Goal: Task Accomplishment & Management: Use online tool/utility

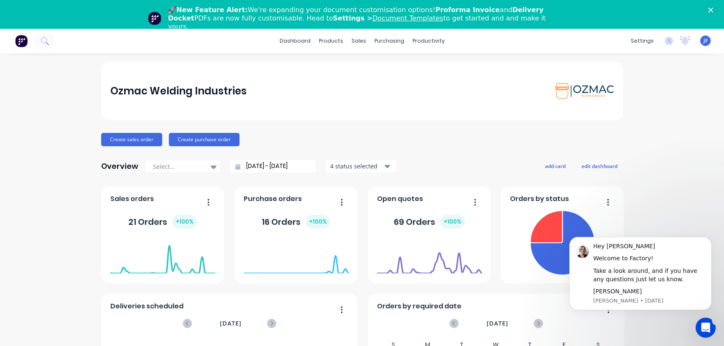
click at [713, 10] on icon "Close" at bounding box center [710, 10] width 5 height 5
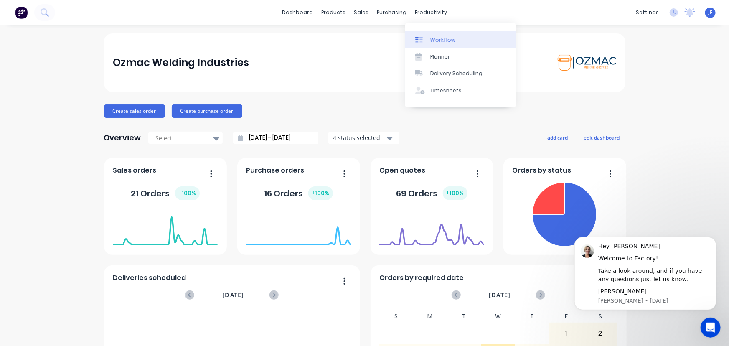
click at [431, 40] on div "Workflow" at bounding box center [442, 40] width 25 height 8
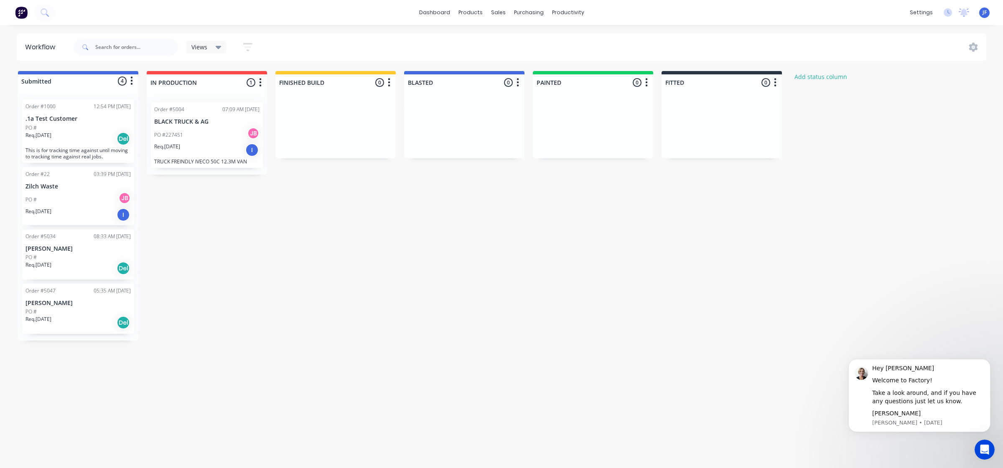
click at [659, 254] on div "Submitted 4 Status colour #4169E1 hex #4169E1 Save Cancel Summaries Total order…" at bounding box center [509, 205] width 1030 height 269
click at [477, 38] on div at bounding box center [472, 40] width 13 height 8
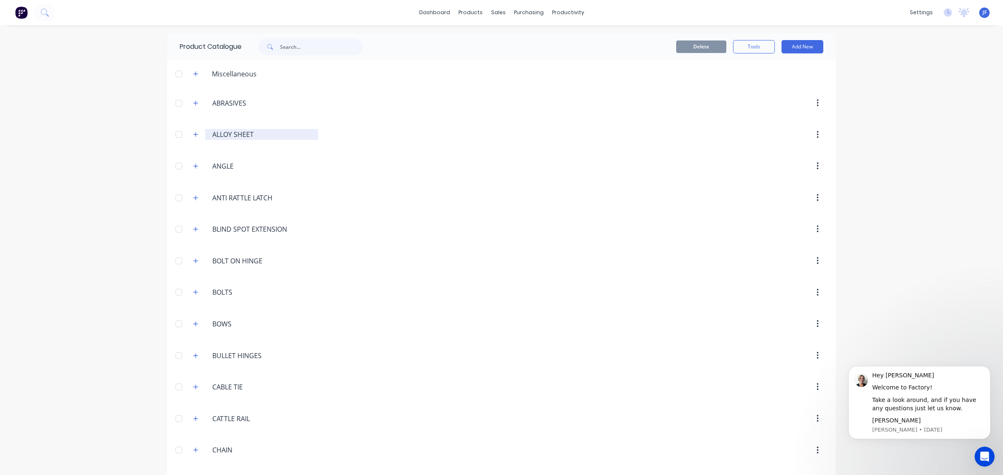
click at [221, 133] on input "ALLOY SHEET" at bounding box center [261, 134] width 99 height 10
click at [195, 136] on button "button" at bounding box center [195, 134] width 10 height 10
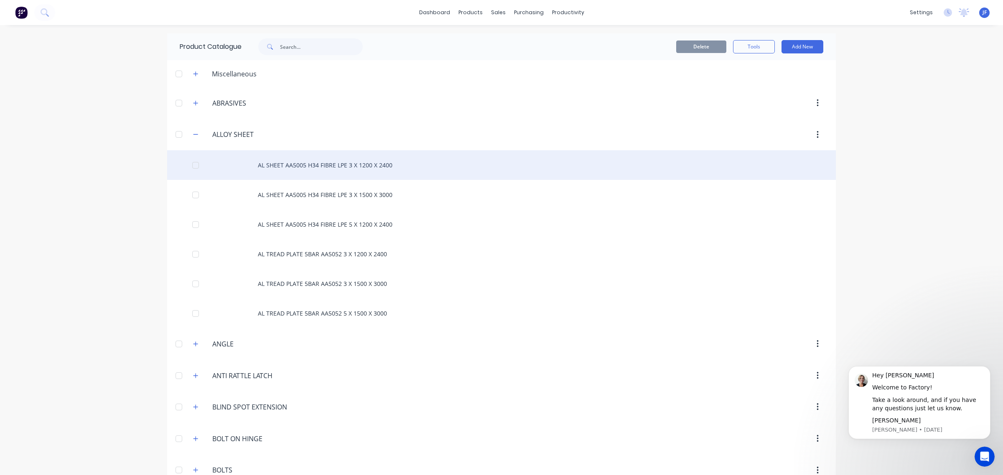
click at [269, 173] on div "AL SHEET AA5005 H34 FIBRE LPE 3 X 1200 X 2400" at bounding box center [501, 165] width 668 height 30
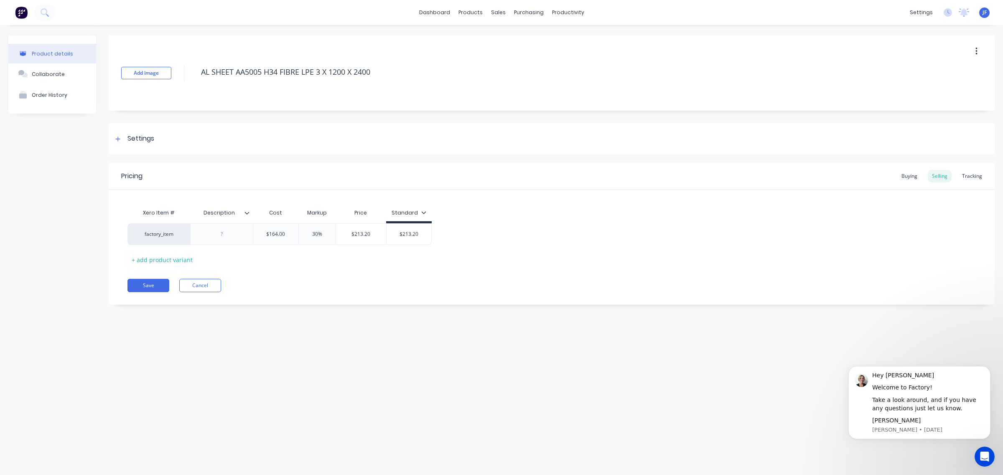
click at [18, 11] on img at bounding box center [21, 12] width 13 height 13
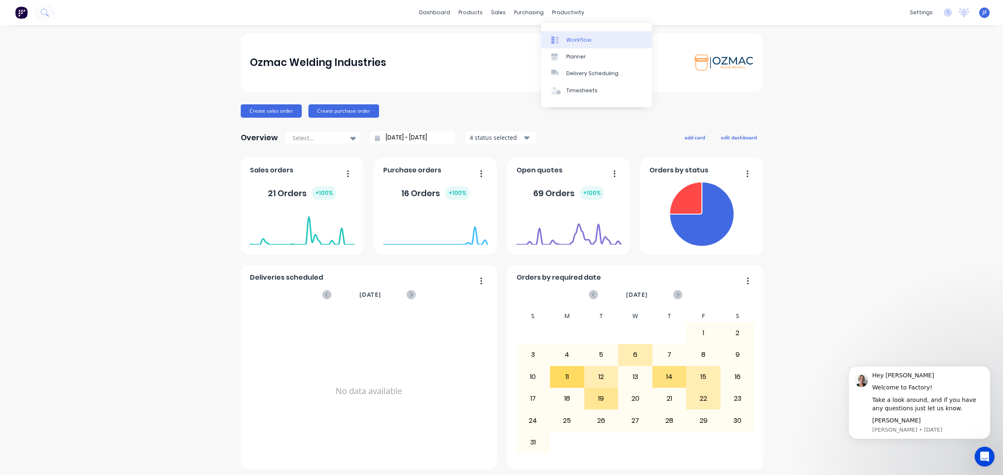
click at [561, 36] on div at bounding box center [557, 40] width 13 height 8
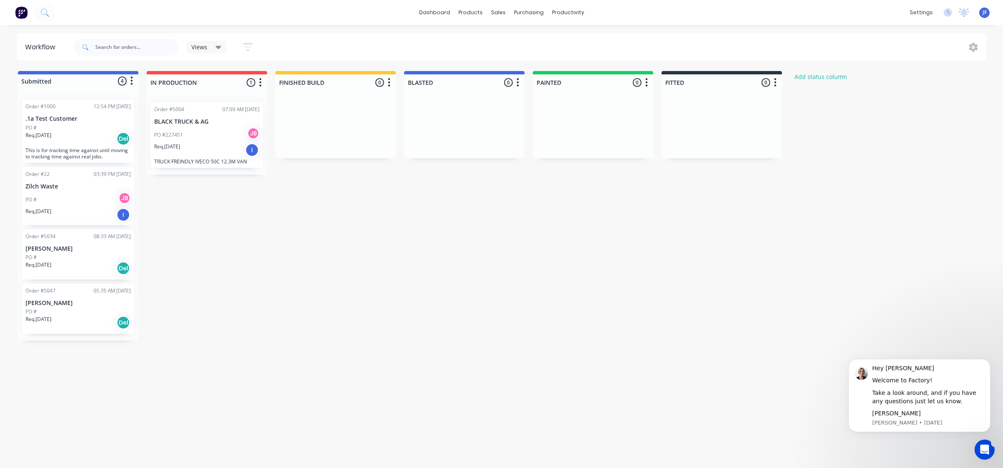
drag, startPoint x: 870, startPoint y: 1, endPoint x: 525, endPoint y: 196, distance: 396.5
click at [525, 196] on div "Submitted 4 Status colour #4169E1 hex #4169E1 Save Cancel Summaries Total order…" at bounding box center [509, 205] width 1030 height 269
click at [729, 10] on div "settings" at bounding box center [920, 12] width 31 height 13
click at [729, 140] on div "Submitted 4 Status colour #4169E1 hex #4169E1 Save Cancel Summaries Total order…" at bounding box center [509, 205] width 1030 height 269
drag, startPoint x: 918, startPoint y: 0, endPoint x: 681, endPoint y: 276, distance: 363.2
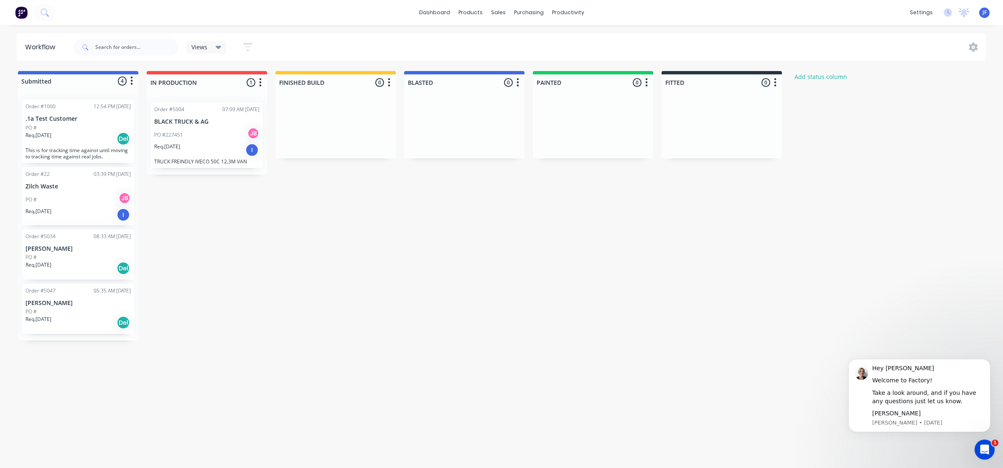
click at [681, 276] on div "Submitted 4 Status colour #4169E1 hex #4169E1 Save Cancel Summaries Total order…" at bounding box center [509, 205] width 1030 height 269
drag, startPoint x: 42, startPoint y: 189, endPoint x: 61, endPoint y: 239, distance: 53.3
click at [61, 239] on div "Order #1000 12:54 PM 18/08/25 .1a Test Customer PO # Req. 16/07/25 Del This is …" at bounding box center [78, 219] width 120 height 252
click at [178, 125] on div "Order #5004 07:09 AM 19/08/25 BLACK TRUCK & AG PO #227451 JB Req. 31/07/25 I TR…" at bounding box center [207, 135] width 112 height 66
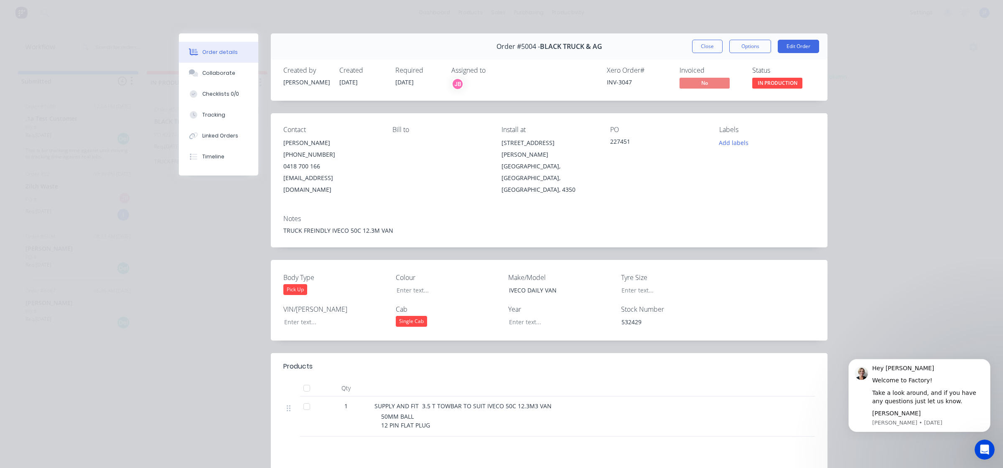
click at [729, 150] on div "Order details Collaborate Checklists 0/0 Tracking Linked Orders Timeline Order …" at bounding box center [501, 234] width 1003 height 468
click at [38, 46] on div "Order details Collaborate Checklists 0/0 Tracking Linked Orders Timeline Order …" at bounding box center [501, 234] width 1003 height 468
click at [694, 46] on button "Close" at bounding box center [707, 46] width 30 height 13
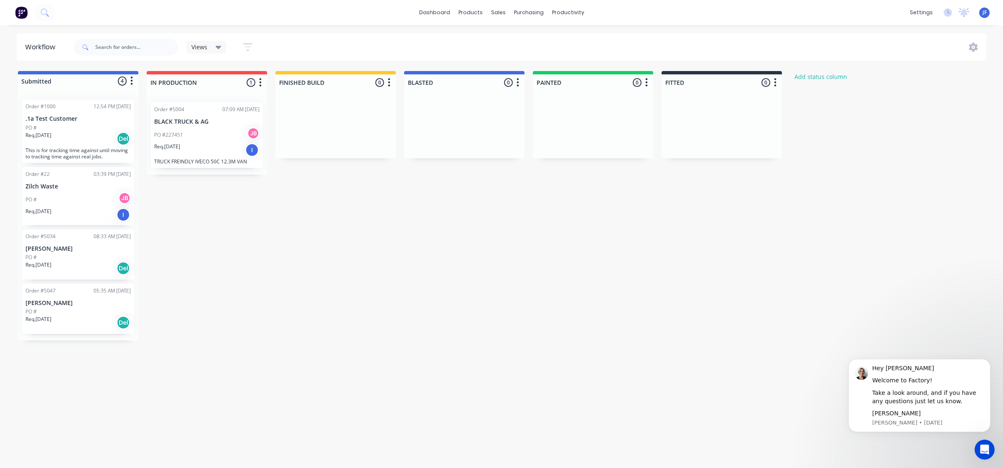
click at [66, 212] on div "Req. 28/07/25 I" at bounding box center [77, 215] width 105 height 14
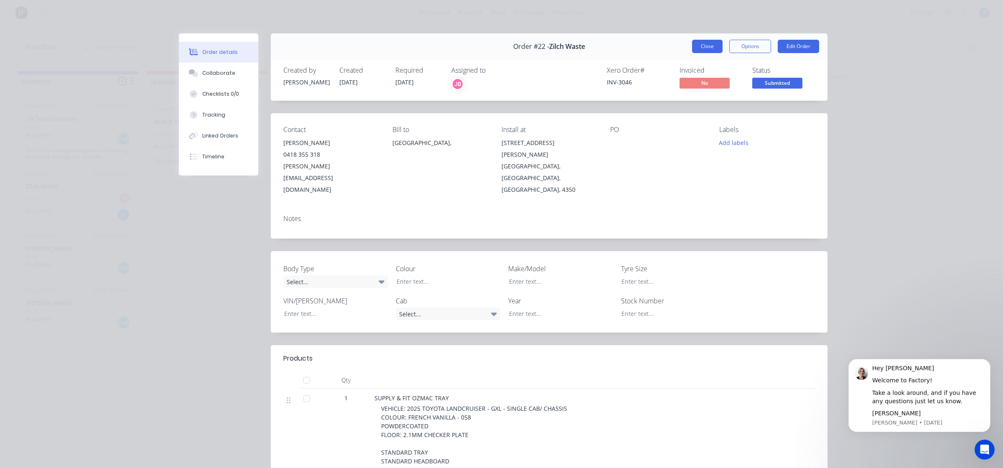
click at [699, 43] on button "Close" at bounding box center [707, 46] width 30 height 13
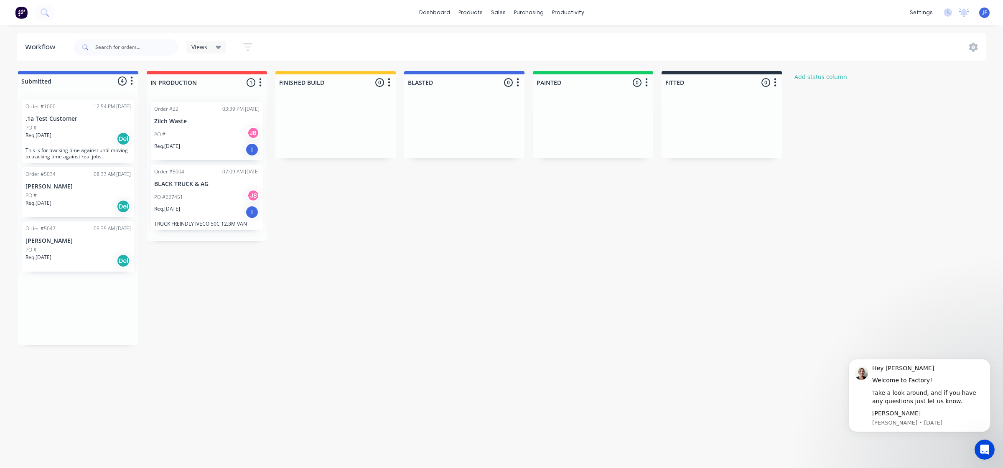
drag, startPoint x: 57, startPoint y: 200, endPoint x: 193, endPoint y: 135, distance: 150.4
click at [193, 135] on div "Submitted 4 Status colour #4169E1 hex #4169E1 Save Cancel Summaries Total order…" at bounding box center [509, 208] width 1030 height 274
click at [205, 148] on div "Req. 28/07/25 I" at bounding box center [206, 150] width 105 height 14
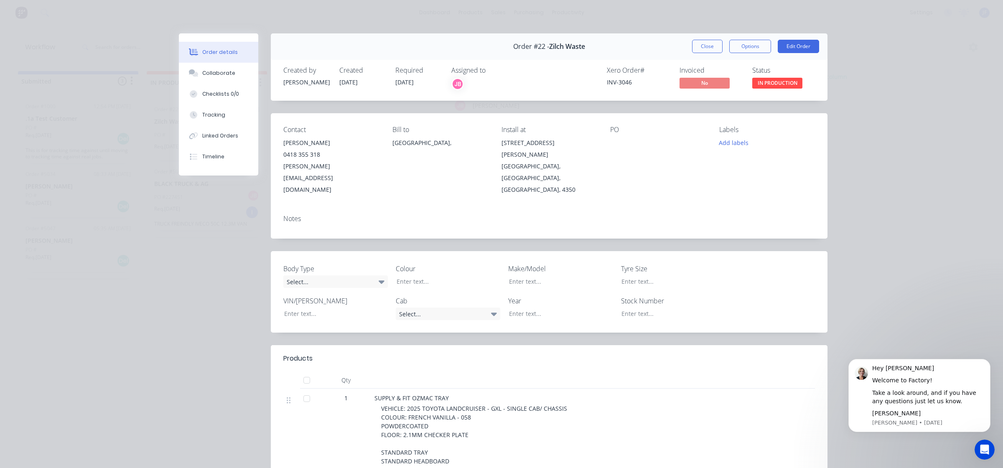
click at [455, 80] on div "JB" at bounding box center [457, 84] width 13 height 13
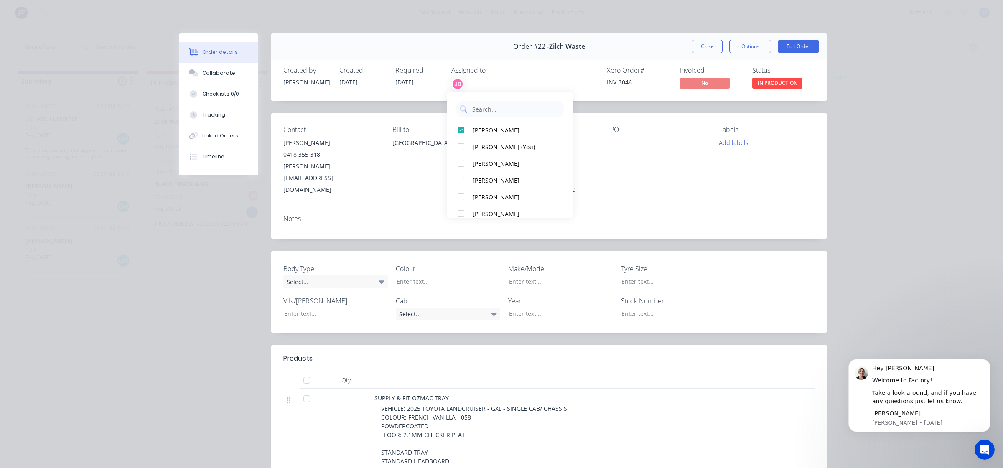
click at [489, 84] on div "JB" at bounding box center [493, 84] width 84 height 13
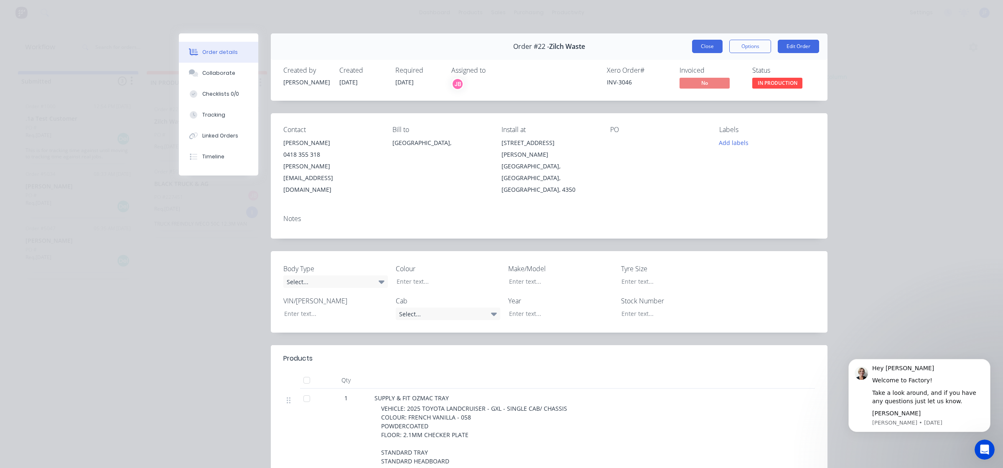
click at [707, 49] on button "Close" at bounding box center [707, 46] width 30 height 13
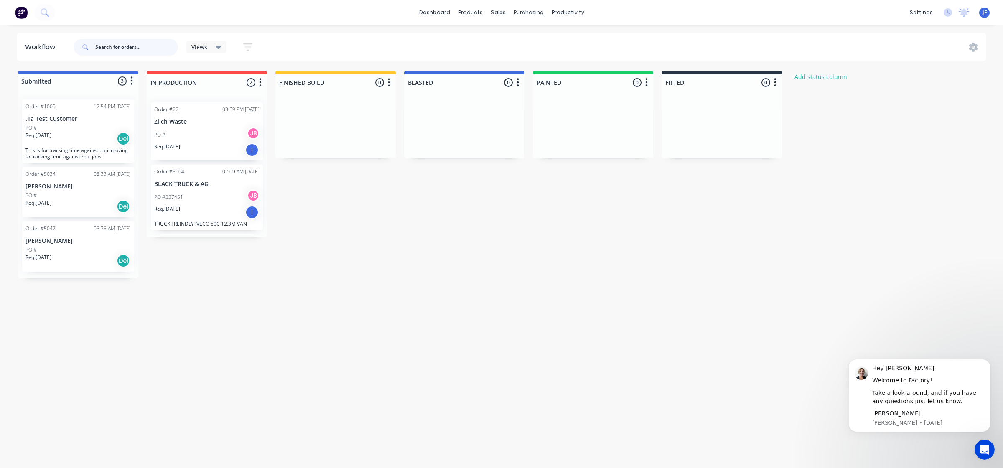
click at [124, 46] on input "text" at bounding box center [136, 47] width 83 height 17
click at [625, 297] on div "Workflow Views Save new view None (Default) edit Show/Hide statuses Show line i…" at bounding box center [501, 242] width 1003 height 418
click at [729, 345] on icon "Open Intercom Messenger" at bounding box center [983, 449] width 14 height 14
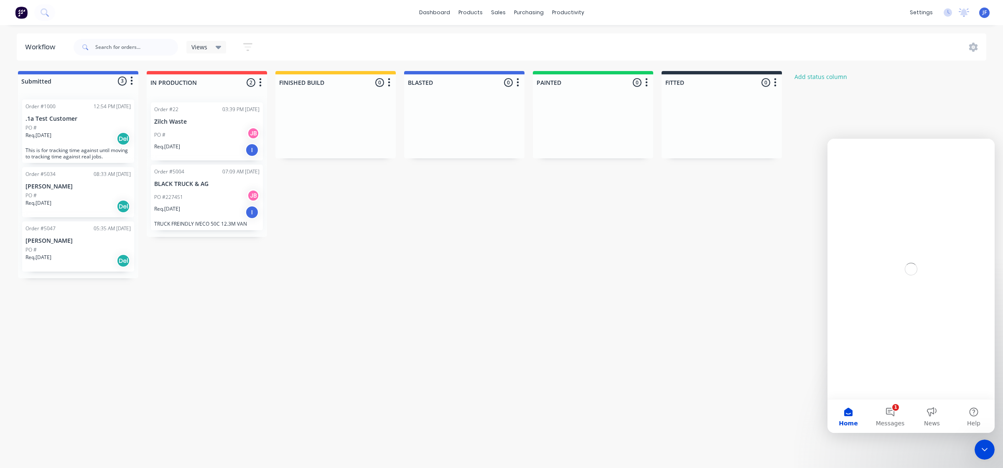
click at [729, 94] on div "Submitted 3 Status colour #4169E1 hex #4169E1 Save Cancel Summaries Total order…" at bounding box center [509, 174] width 1030 height 207
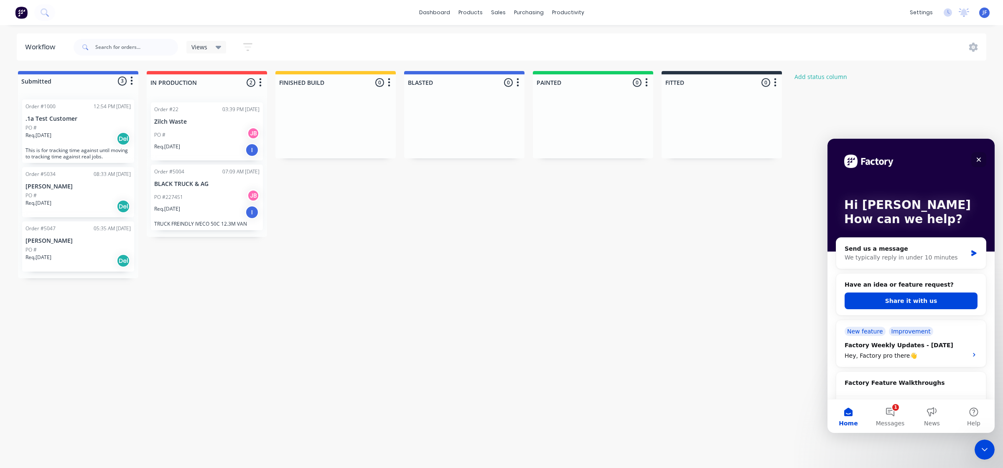
click at [729, 159] on icon "Close" at bounding box center [978, 159] width 7 height 7
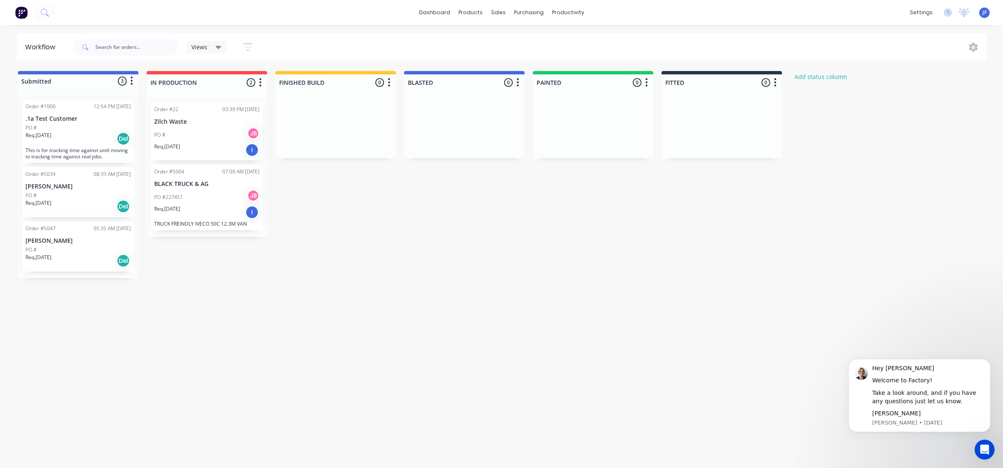
click at [729, 303] on div "Workflow Views Save new view None (Default) edit Show/Hide statuses Show line i…" at bounding box center [501, 242] width 1003 height 418
click at [729, 345] on button "Dismiss notification" at bounding box center [987, 361] width 11 height 11
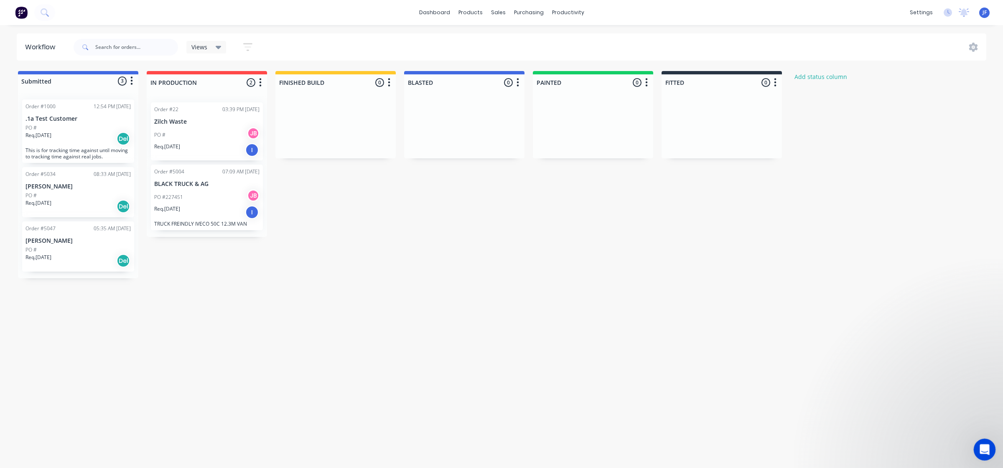
click at [729, 345] on icon "Open Intercom Messenger" at bounding box center [983, 449] width 14 height 14
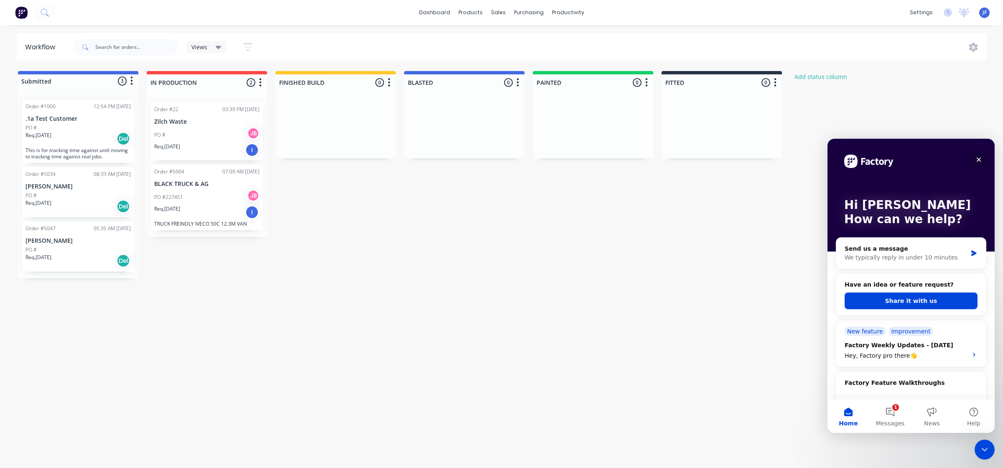
click at [729, 158] on div "Close" at bounding box center [978, 159] width 15 height 15
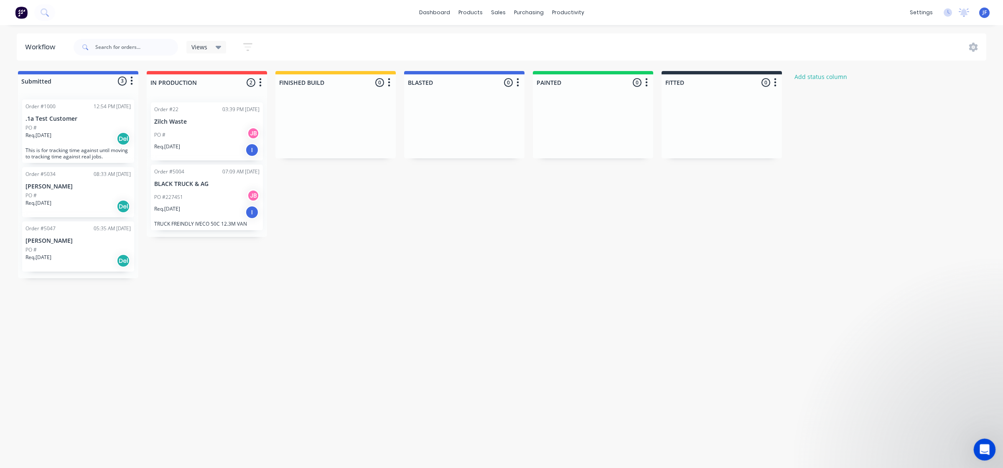
click at [729, 345] on icon "Open Intercom Messenger" at bounding box center [983, 449] width 14 height 14
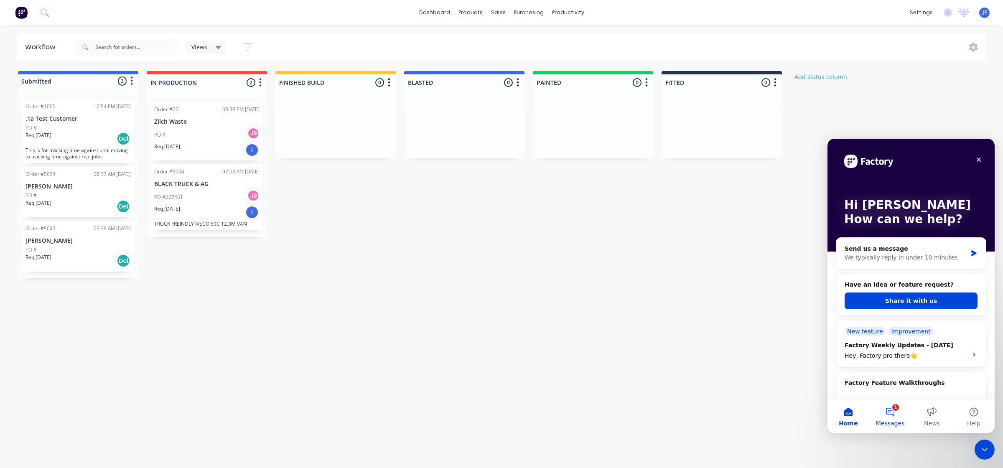
click at [729, 345] on button "1 Messages" at bounding box center [890, 415] width 42 height 33
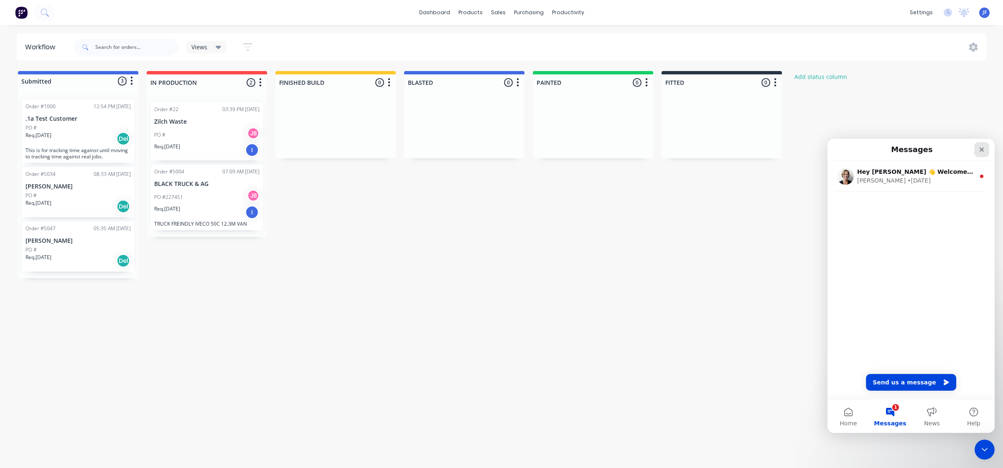
click at [729, 152] on icon "Close" at bounding box center [981, 149] width 7 height 7
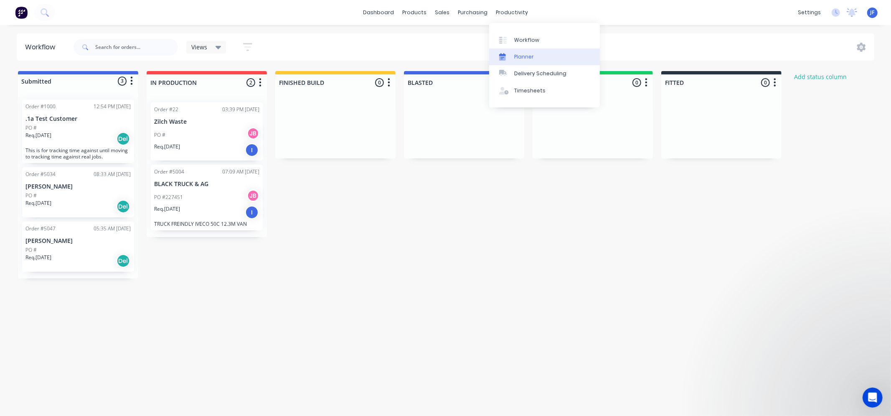
click at [524, 53] on div "Planner" at bounding box center [524, 57] width 20 height 8
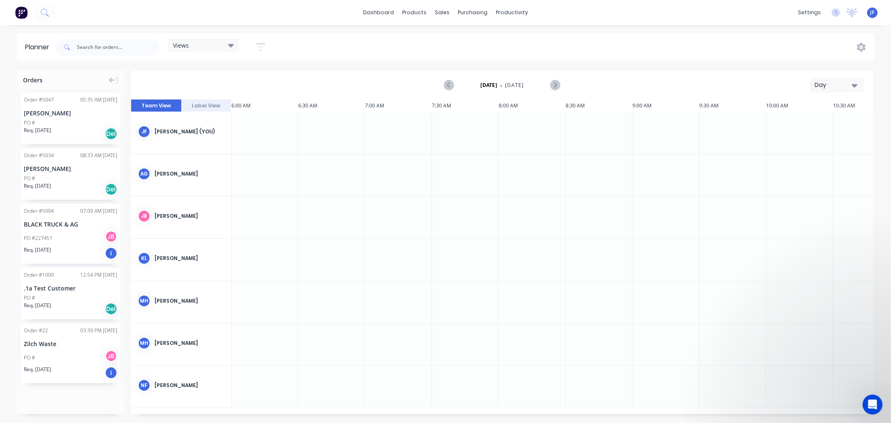
scroll to position [0, 535]
click at [21, 14] on img at bounding box center [21, 12] width 13 height 13
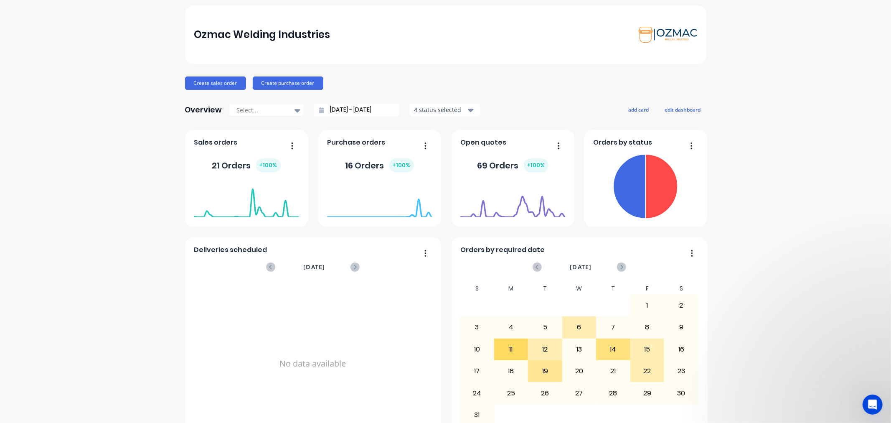
scroll to position [55, 0]
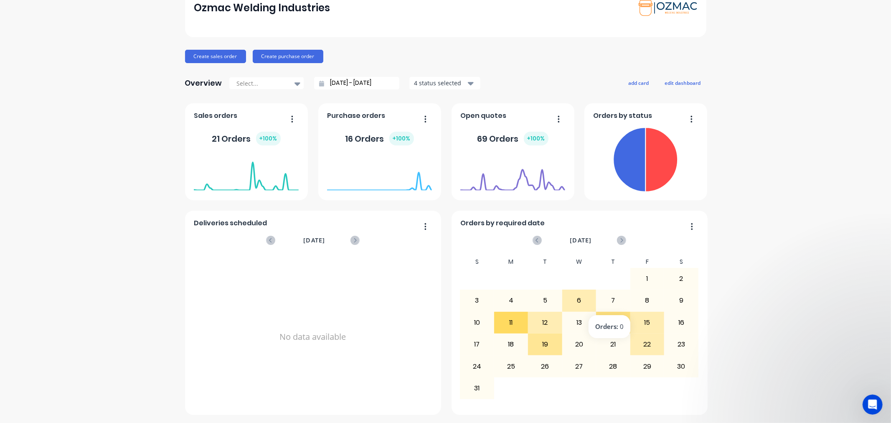
click at [611, 319] on div "14" at bounding box center [613, 322] width 33 height 21
click at [333, 307] on div "No data available" at bounding box center [313, 337] width 238 height 162
click at [637, 82] on button "add card" at bounding box center [638, 82] width 31 height 11
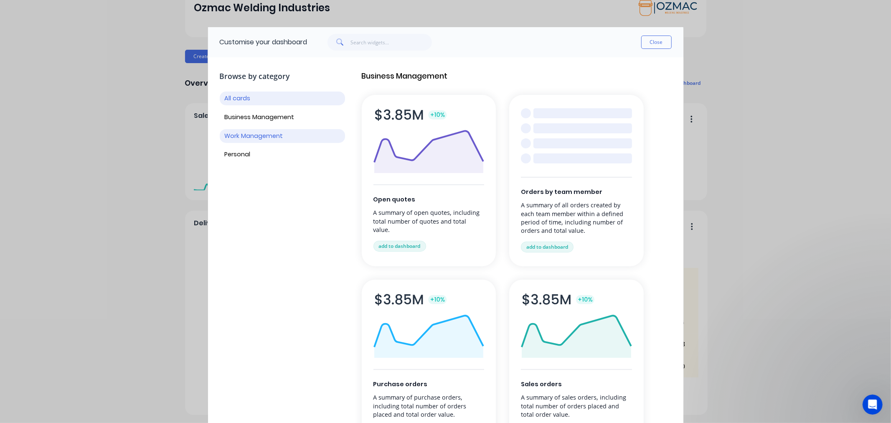
click at [249, 133] on button "Work Management" at bounding box center [282, 136] width 125 height 14
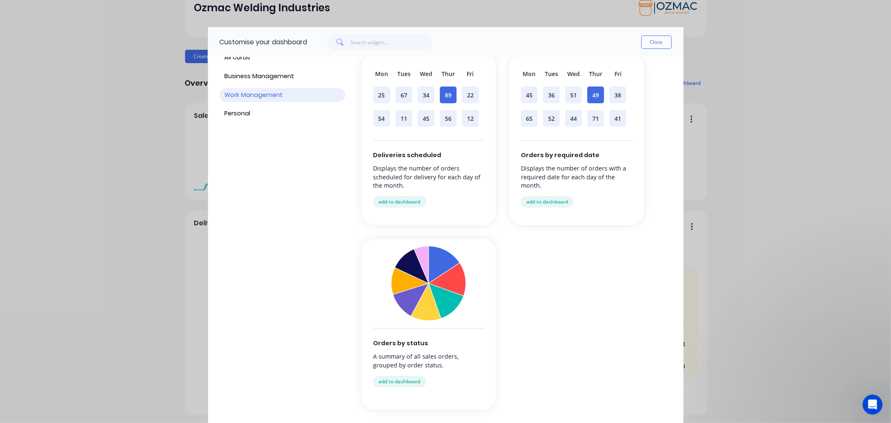
scroll to position [0, 0]
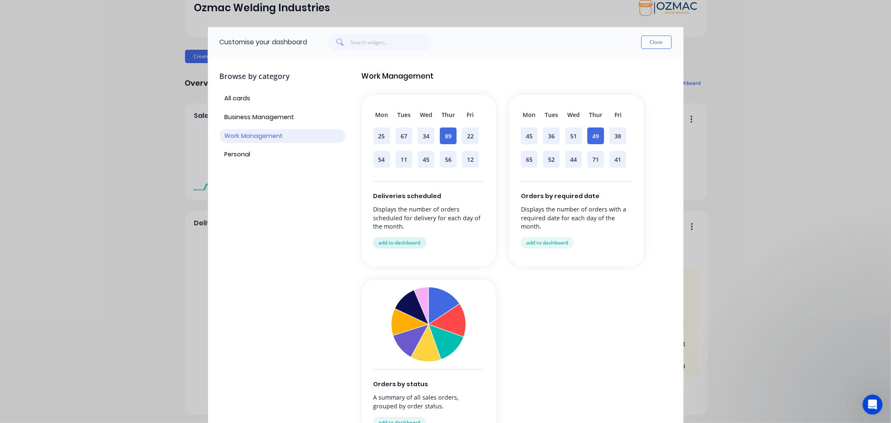
click at [416, 239] on button "add to dashboard" at bounding box center [399, 242] width 53 height 11
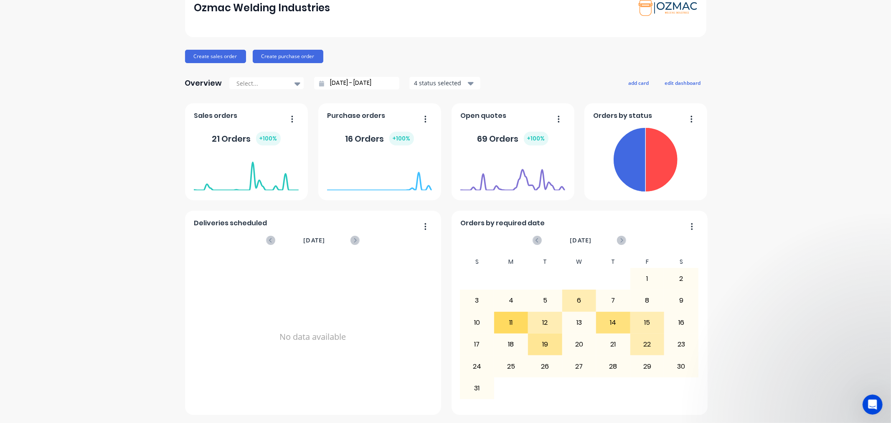
scroll to position [269, 0]
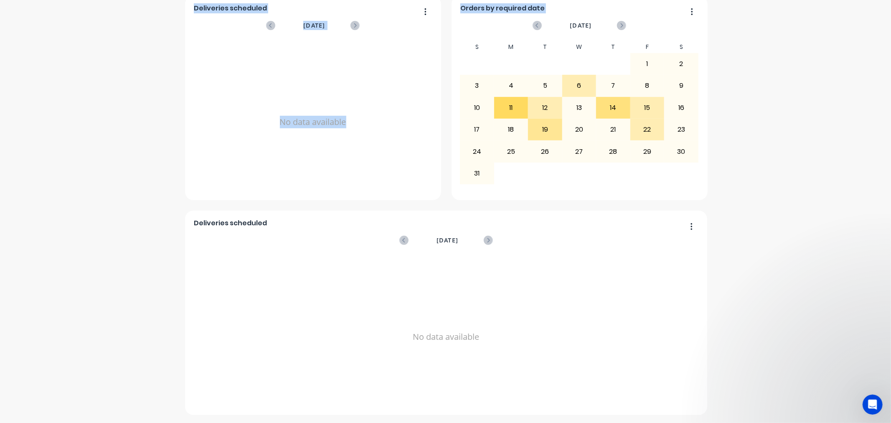
drag, startPoint x: 546, startPoint y: 255, endPoint x: 359, endPoint y: 53, distance: 274.6
click at [359, 53] on div "Deliveries scheduled August 2025 No data available Open quotes 69 Orders + 100 …" at bounding box center [445, 151] width 521 height 526
drag, startPoint x: 578, startPoint y: 226, endPoint x: 400, endPoint y: 111, distance: 211.9
click at [400, 108] on div "Deliveries scheduled August 2025 No data available Open quotes 69 Orders + 100 …" at bounding box center [445, 151] width 521 height 526
click at [657, 319] on div "No data available" at bounding box center [446, 337] width 504 height 162
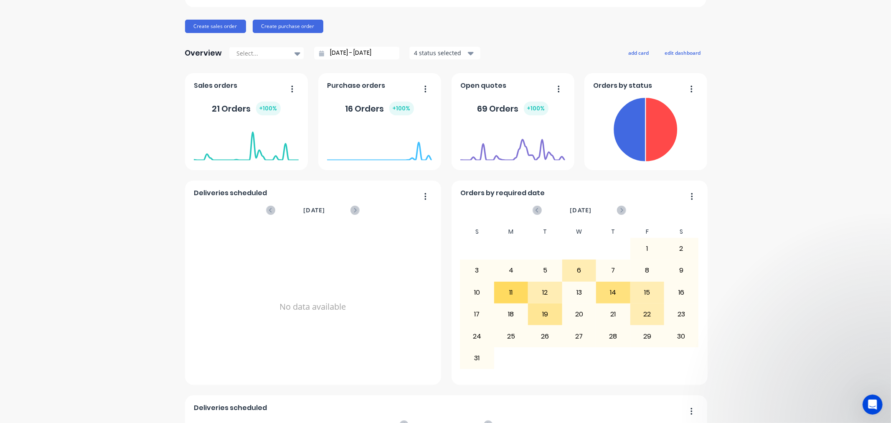
scroll to position [0, 0]
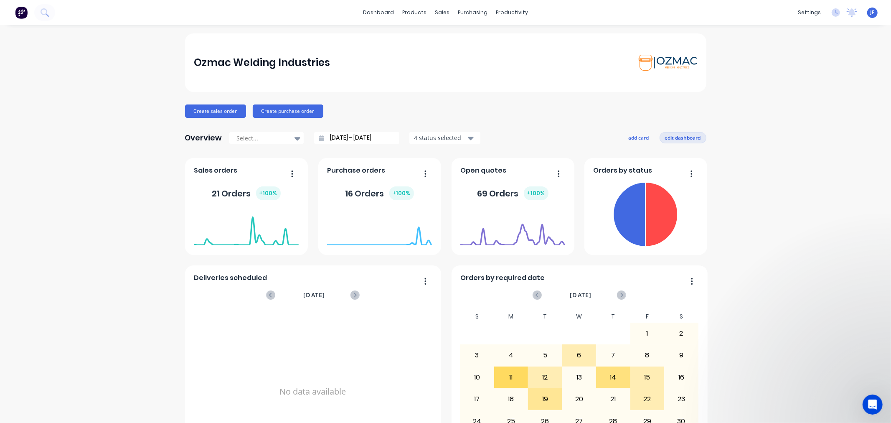
click at [667, 136] on button "edit dashboard" at bounding box center [683, 137] width 47 height 11
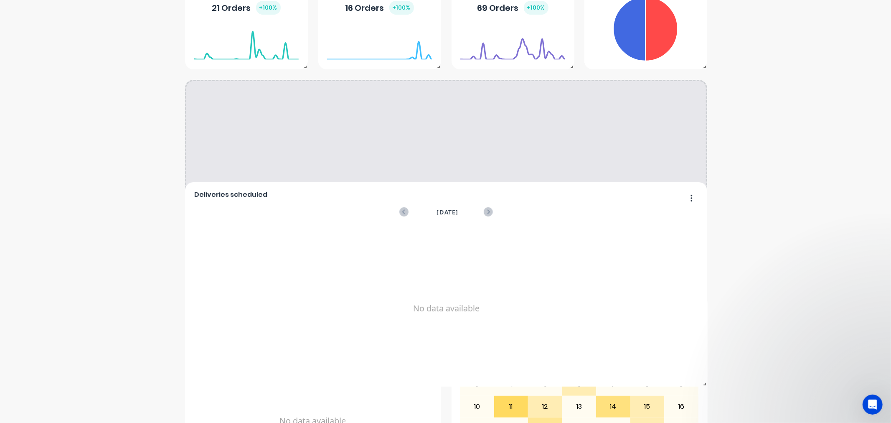
drag, startPoint x: 609, startPoint y: 305, endPoint x: 365, endPoint y: 126, distance: 303.0
click at [379, 191] on div "Deliveries scheduled" at bounding box center [446, 197] width 504 height 12
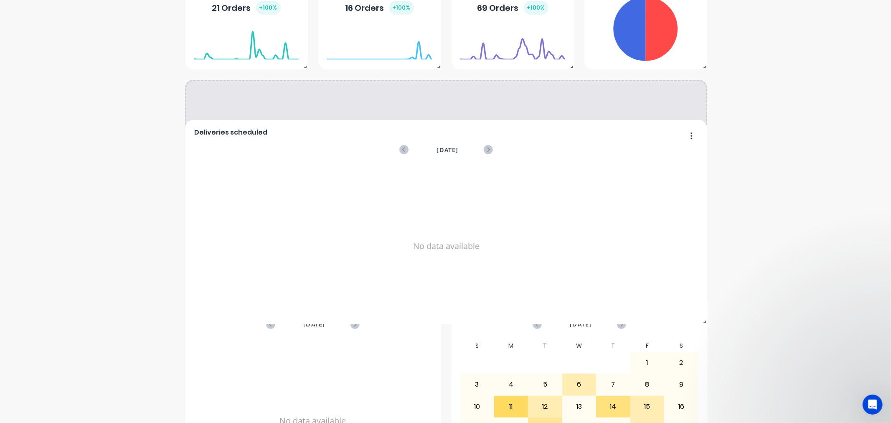
click at [365, 126] on div "Deliveries scheduled August 2025 No data available" at bounding box center [446, 222] width 522 height 204
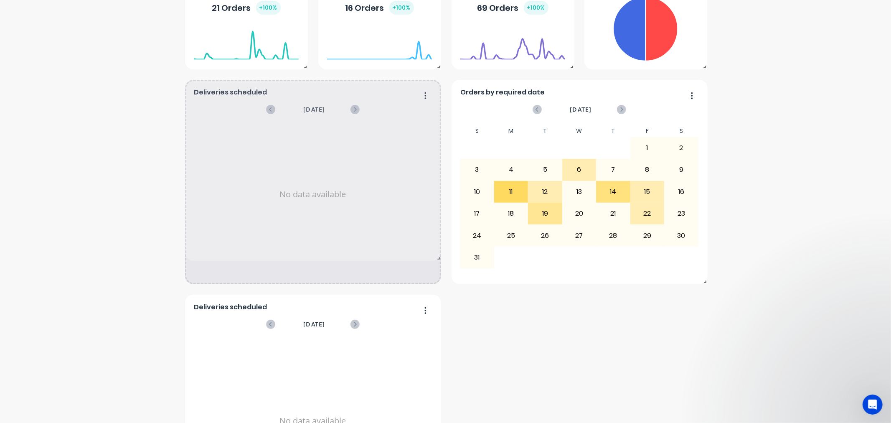
drag, startPoint x: 698, startPoint y: 282, endPoint x: 396, endPoint y: 257, distance: 303.5
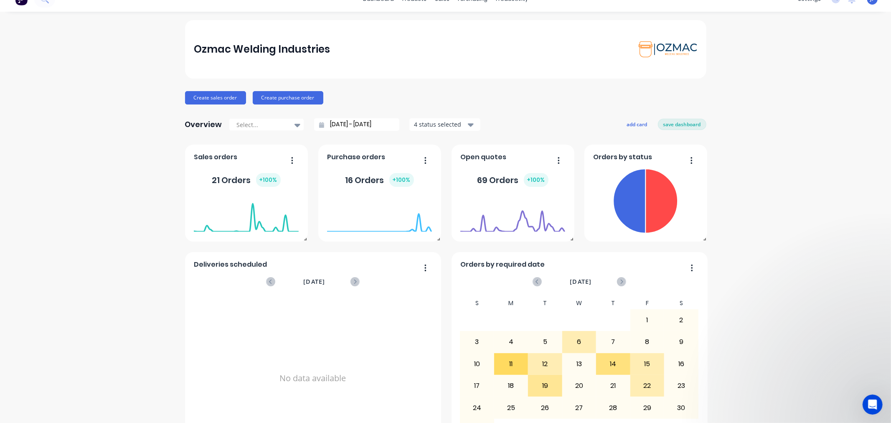
scroll to position [0, 0]
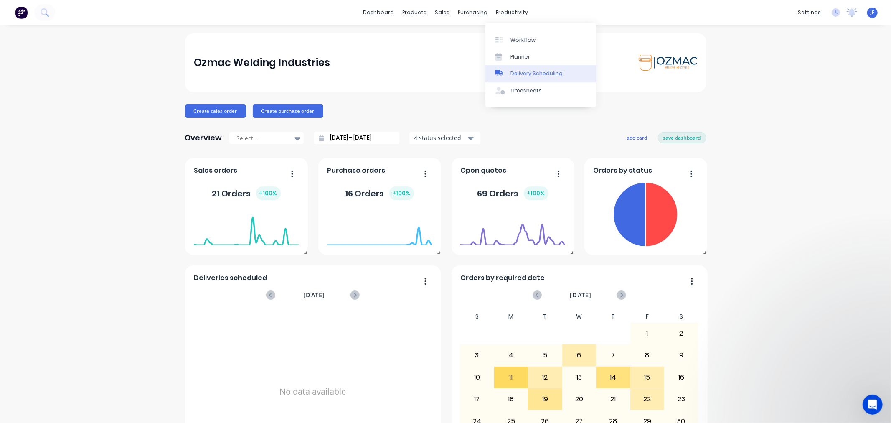
click at [522, 70] on div "Delivery Scheduling" at bounding box center [536, 74] width 52 height 8
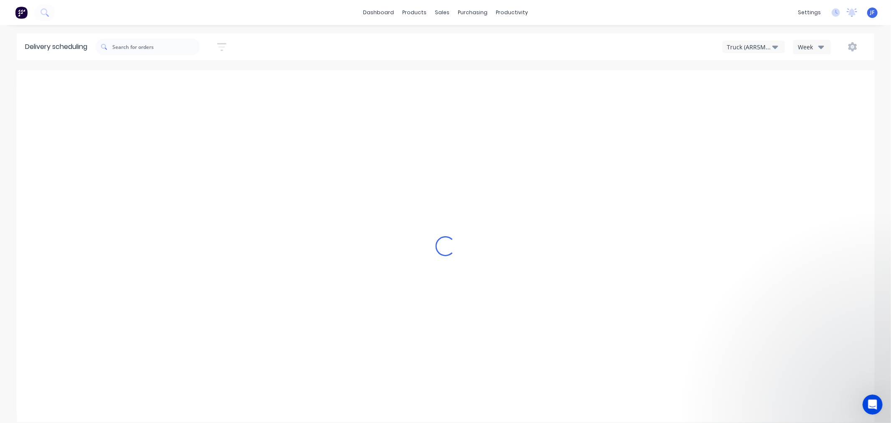
type input "Aug 24 - Aug 30"
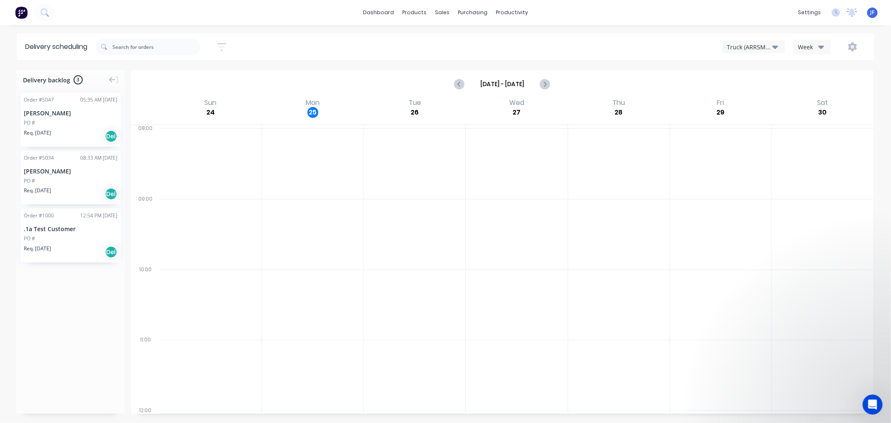
click at [284, 63] on div "Delivery scheduling Sort by Most recent Created date Required date Order number…" at bounding box center [445, 227] width 891 height 389
click at [17, 10] on img at bounding box center [21, 12] width 13 height 13
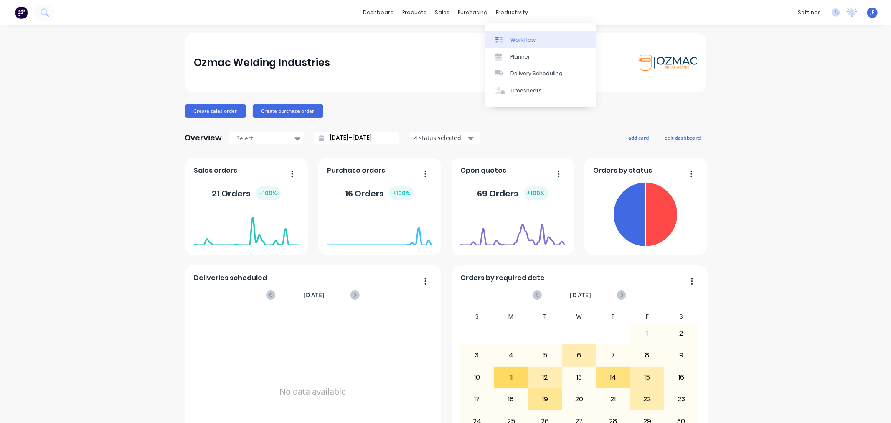
click at [515, 42] on div "Workflow" at bounding box center [522, 40] width 25 height 8
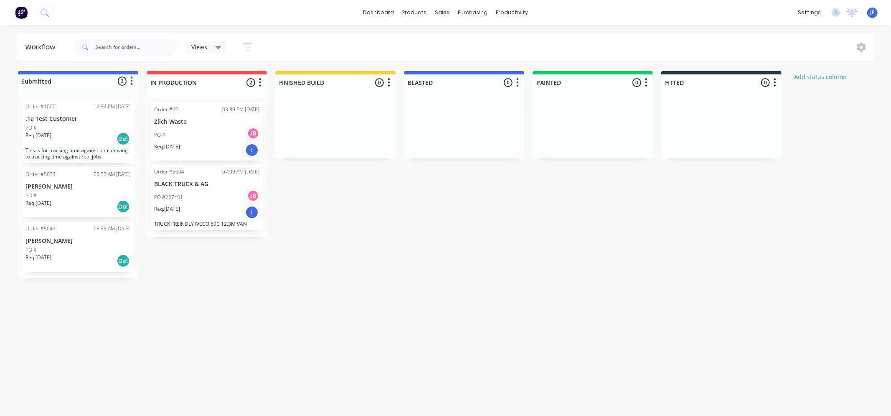
click at [627, 256] on div "Submitted 3 Status colour #4169E1 hex #4169E1 Save Cancel Summaries Total order…" at bounding box center [509, 174] width 1030 height 207
